Goal: Task Accomplishment & Management: Manage account settings

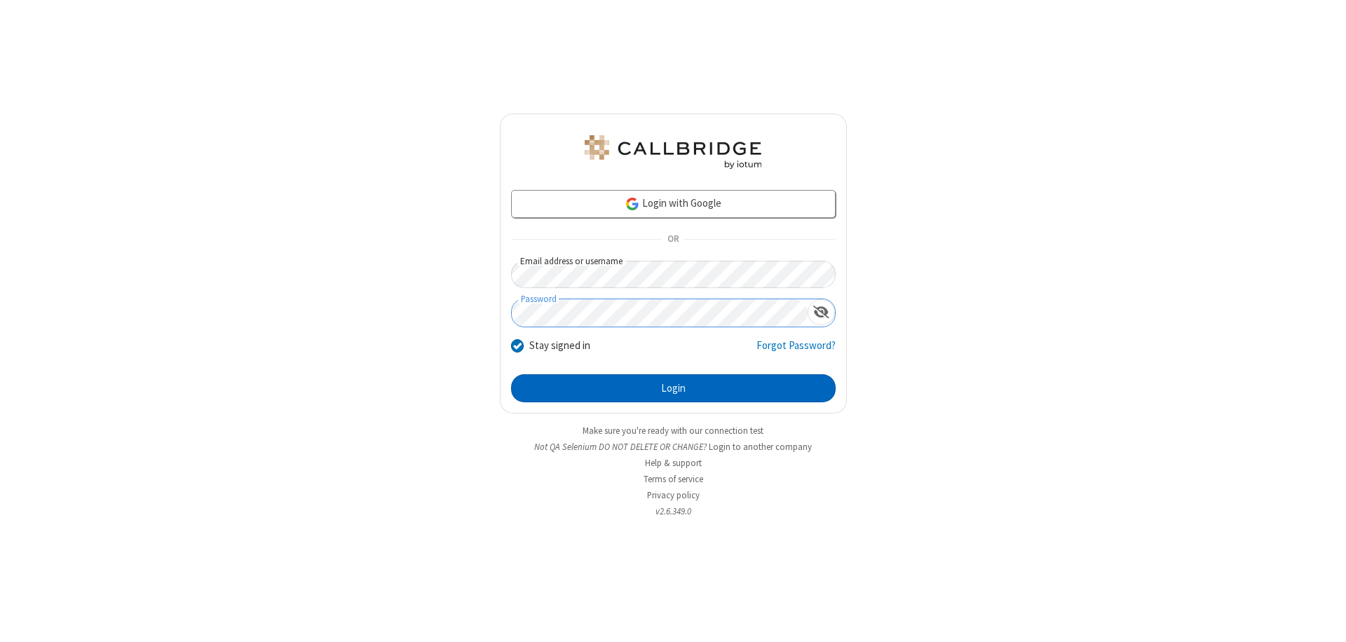
click at [673, 388] on button "Login" at bounding box center [673, 388] width 324 height 28
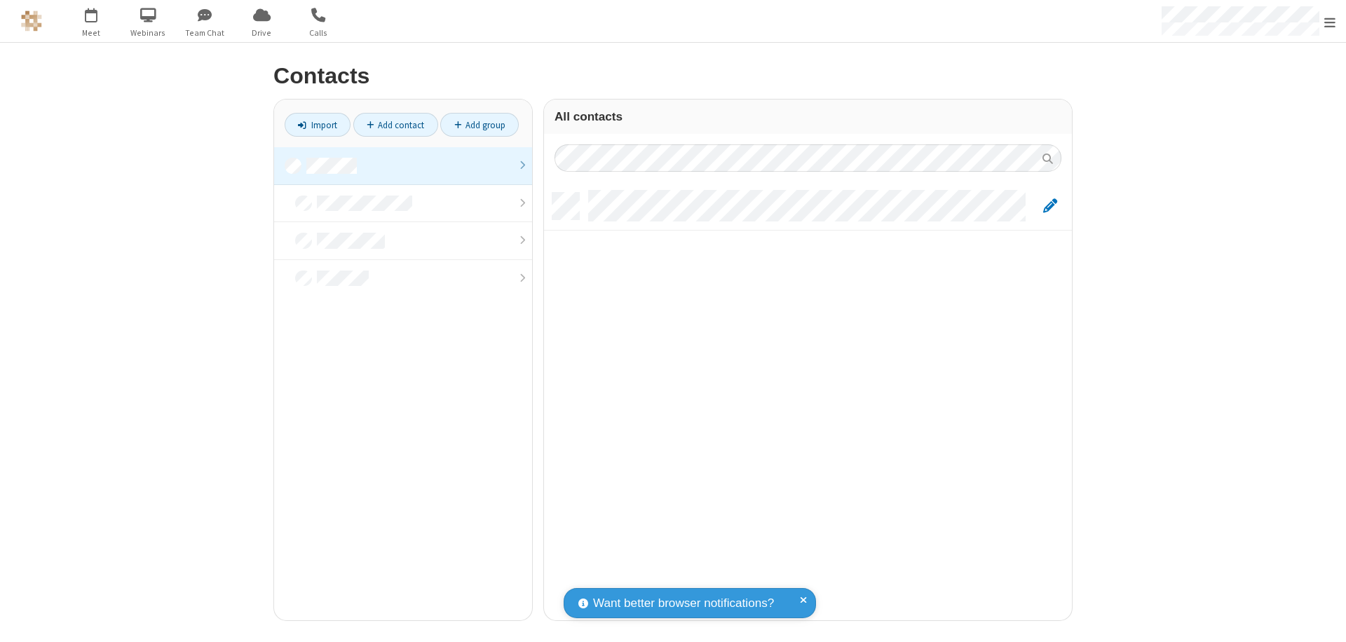
scroll to position [428, 517]
click at [403, 165] on link at bounding box center [403, 166] width 258 height 38
click at [395, 125] on link "Add contact" at bounding box center [395, 125] width 85 height 24
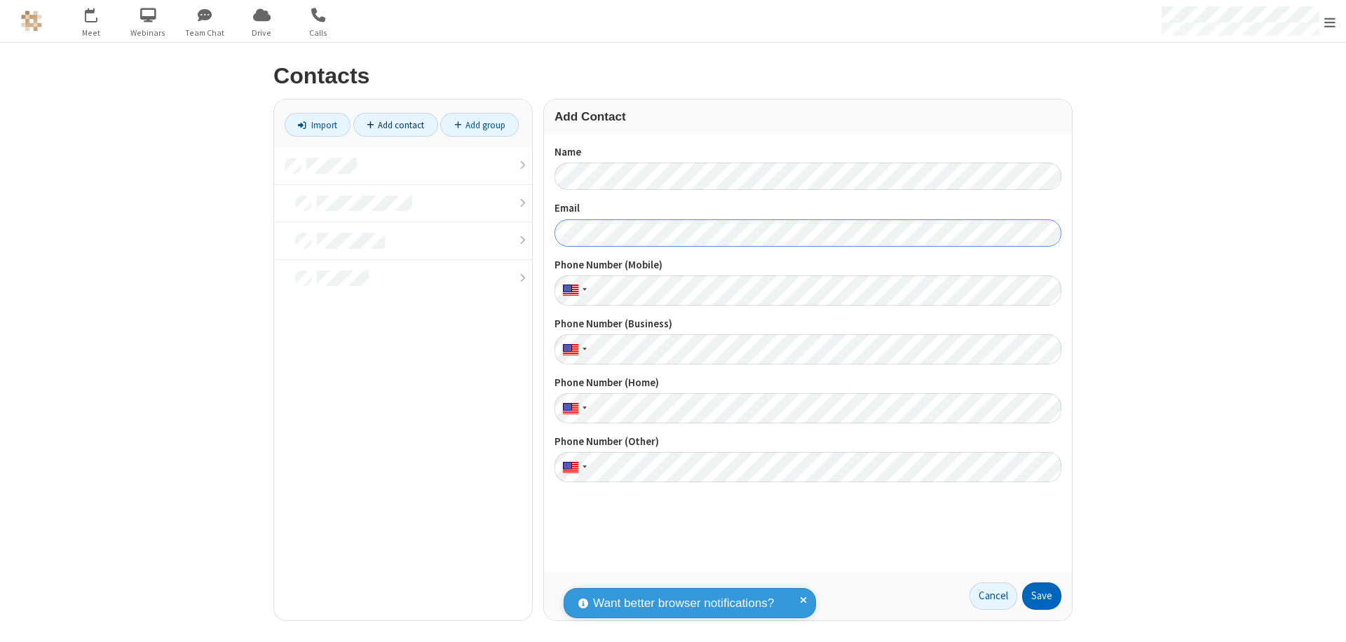
click at [1041, 596] on button "Save" at bounding box center [1041, 596] width 39 height 28
